Goal: Task Accomplishment & Management: Use online tool/utility

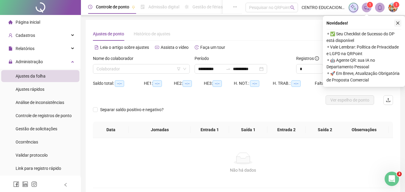
click at [398, 22] on icon "close" at bounding box center [397, 23] width 4 height 4
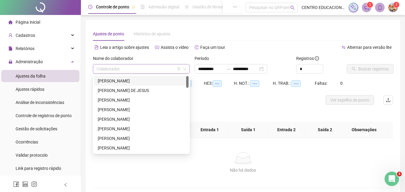
click at [127, 68] on input "search" at bounding box center [138, 68] width 84 height 9
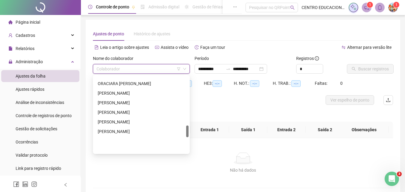
scroll to position [422, 0]
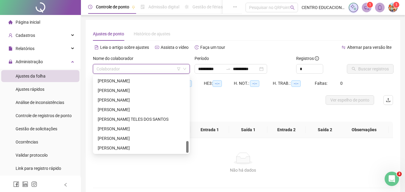
drag, startPoint x: 187, startPoint y: 82, endPoint x: 186, endPoint y: 152, distance: 69.5
click at [186, 152] on div at bounding box center [187, 147] width 2 height 12
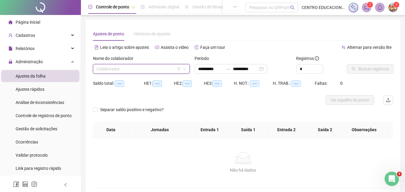
click at [246, 25] on div "**********" at bounding box center [243, 107] width 314 height 175
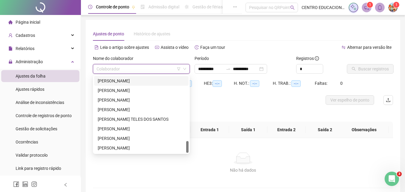
click at [151, 67] on input "search" at bounding box center [138, 68] width 84 height 9
click at [121, 128] on div "[PERSON_NAME]" at bounding box center [141, 128] width 87 height 7
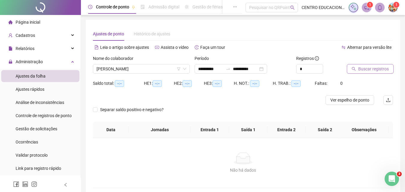
click at [366, 70] on span "Buscar registros" at bounding box center [373, 69] width 31 height 7
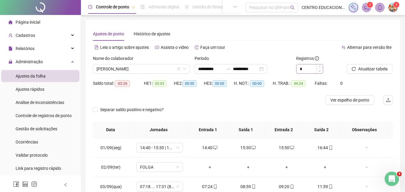
click at [319, 69] on span "Decrease Value" at bounding box center [319, 70] width 7 height 5
click at [319, 67] on icon "up" at bounding box center [319, 67] width 2 height 2
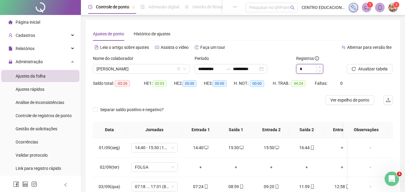
click at [319, 67] on icon "up" at bounding box center [319, 67] width 2 height 2
type input "*"
click at [363, 67] on span "Atualizar tabela" at bounding box center [372, 69] width 29 height 7
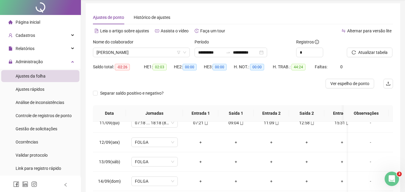
scroll to position [0, 0]
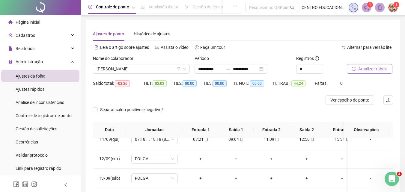
click at [360, 69] on span "Atualizar tabela" at bounding box center [372, 69] width 29 height 7
click at [137, 69] on span "[PERSON_NAME]" at bounding box center [141, 68] width 90 height 9
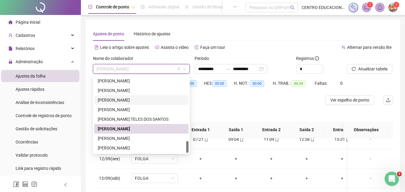
click at [118, 98] on div "[PERSON_NAME]" at bounding box center [141, 100] width 87 height 7
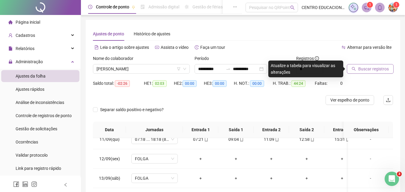
click at [359, 68] on span "Buscar registros" at bounding box center [373, 69] width 31 height 7
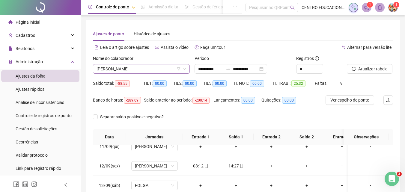
click at [150, 69] on span "[PERSON_NAME]" at bounding box center [141, 68] width 90 height 9
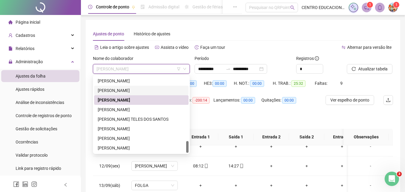
click at [135, 90] on div "[PERSON_NAME]" at bounding box center [141, 90] width 87 height 7
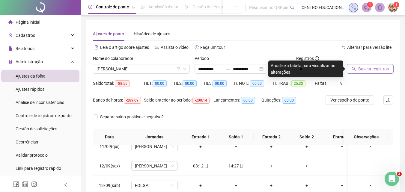
click at [367, 68] on span "Buscar registros" at bounding box center [373, 69] width 31 height 7
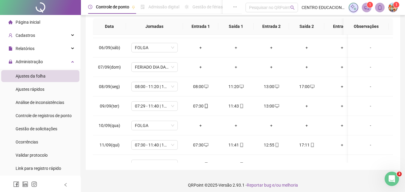
scroll to position [98, 0]
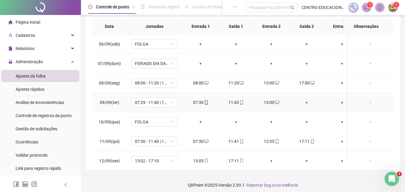
click at [307, 101] on div "+" at bounding box center [306, 102] width 26 height 7
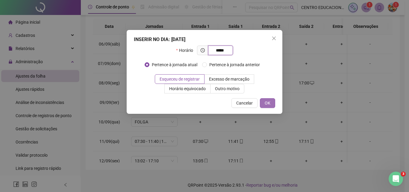
type input "*****"
drag, startPoint x: 268, startPoint y: 102, endPoint x: 386, endPoint y: 91, distance: 118.2
click at [268, 102] on span "OK" at bounding box center [268, 103] width 6 height 7
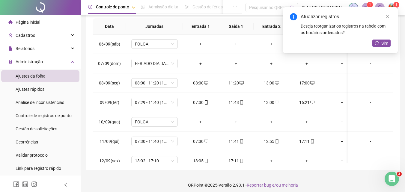
drag, startPoint x: 386, startPoint y: 14, endPoint x: 388, endPoint y: 31, distance: 16.9
click at [386, 15] on link "Close" at bounding box center [387, 16] width 7 height 7
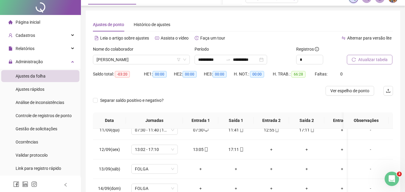
scroll to position [0, 0]
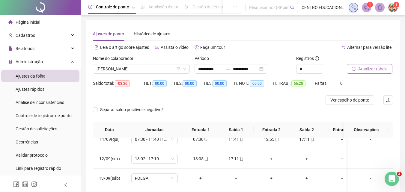
click at [366, 67] on span "Atualizar tabela" at bounding box center [372, 69] width 29 height 7
click at [136, 69] on span "[PERSON_NAME]" at bounding box center [141, 68] width 90 height 9
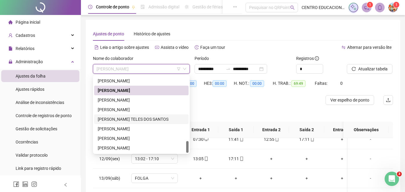
drag, startPoint x: 127, startPoint y: 121, endPoint x: 264, endPoint y: 95, distance: 140.2
click at [127, 121] on div "[PERSON_NAME] TELES DOS SANTOS" at bounding box center [141, 119] width 87 height 7
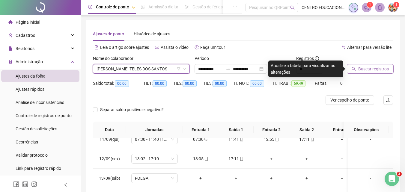
click at [369, 69] on span "Buscar registros" at bounding box center [373, 69] width 31 height 7
